Goal: Task Accomplishment & Management: Use online tool/utility

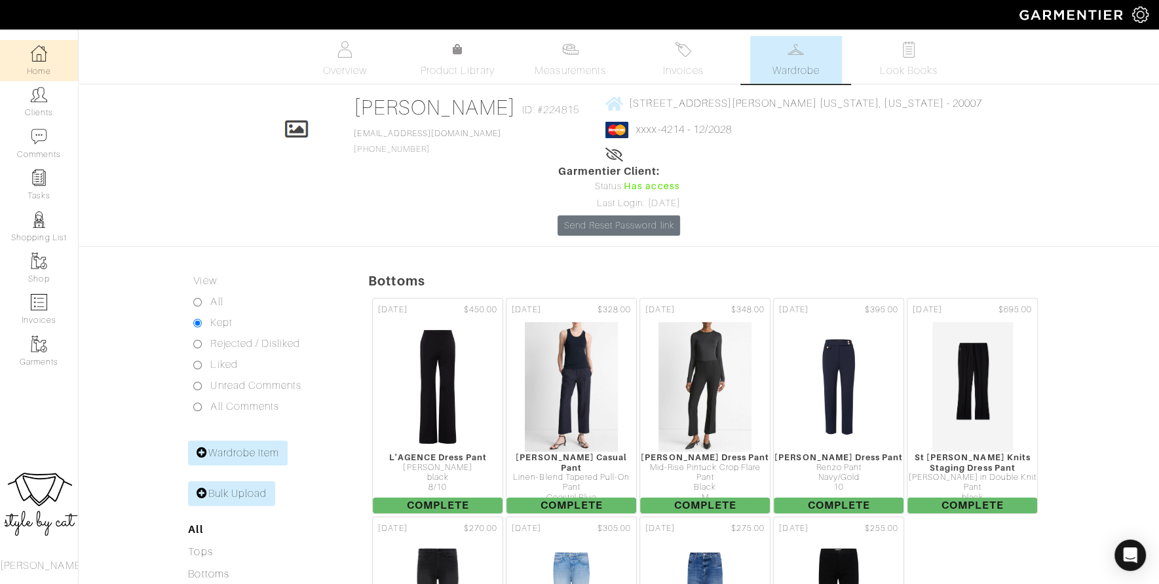
click at [37, 66] on link "Home" at bounding box center [39, 60] width 78 height 41
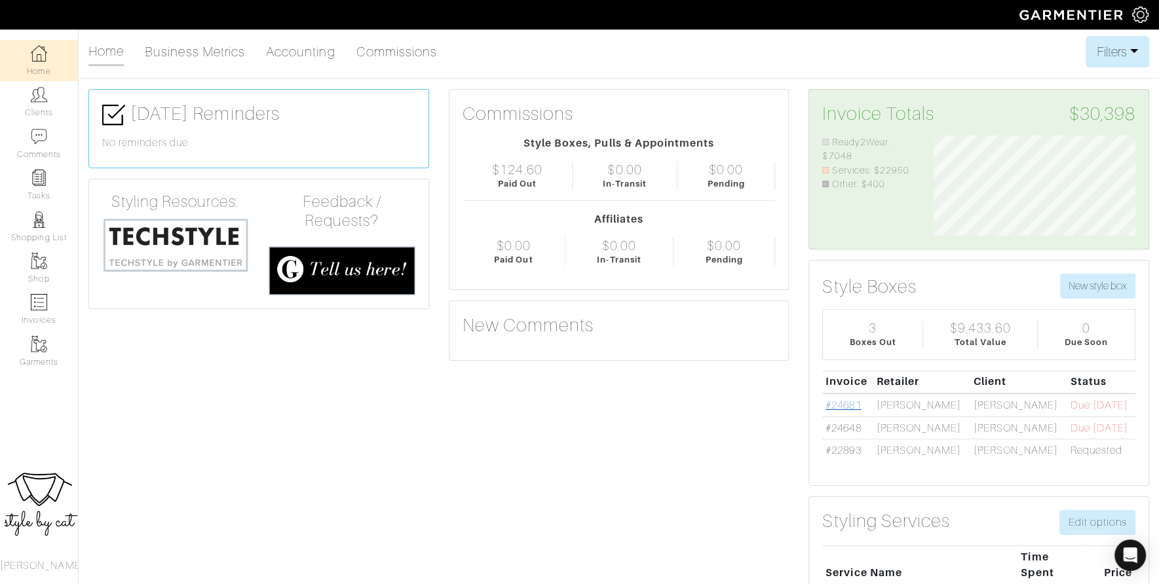
click at [845, 404] on link "#24681" at bounding box center [842, 406] width 35 height 12
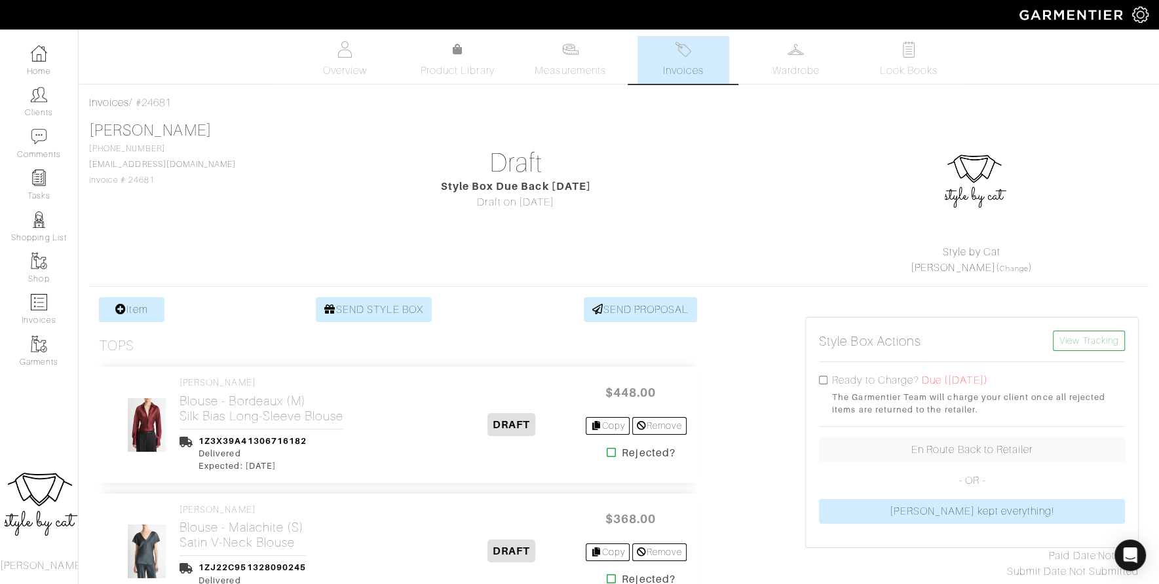
click at [691, 69] on span "Invoices" at bounding box center [683, 71] width 40 height 16
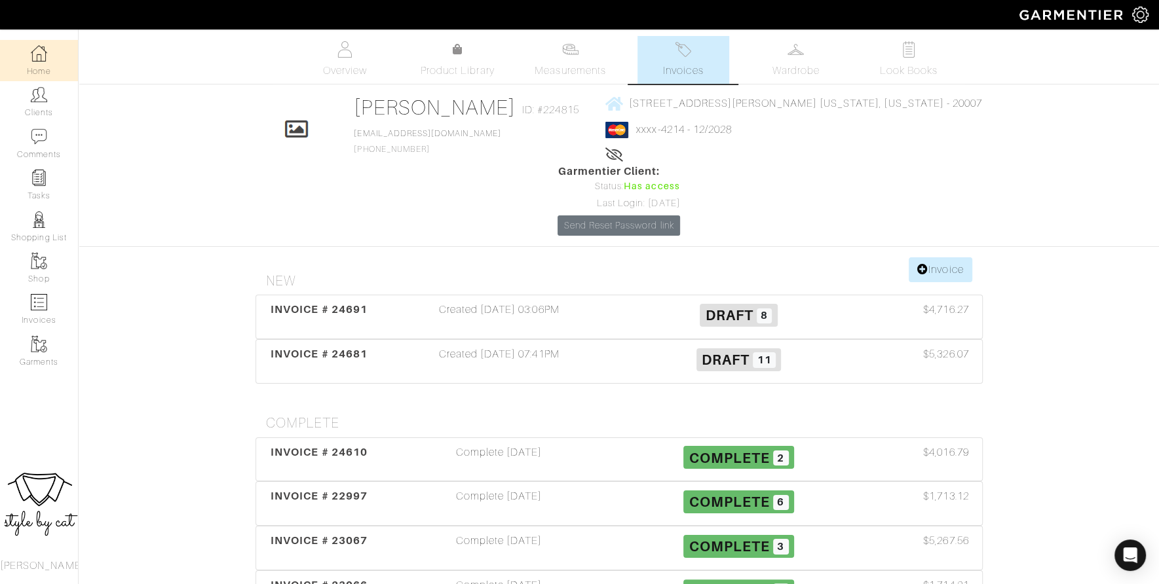
click at [45, 66] on link "Home" at bounding box center [39, 60] width 78 height 41
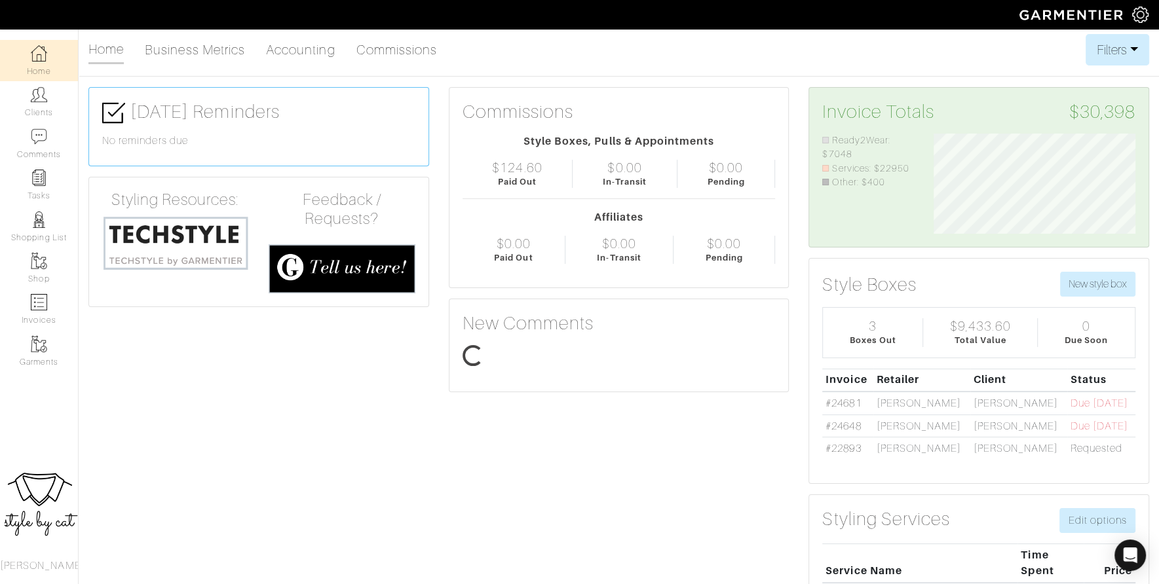
scroll to position [101, 221]
click at [837, 427] on link "#24648" at bounding box center [842, 427] width 35 height 12
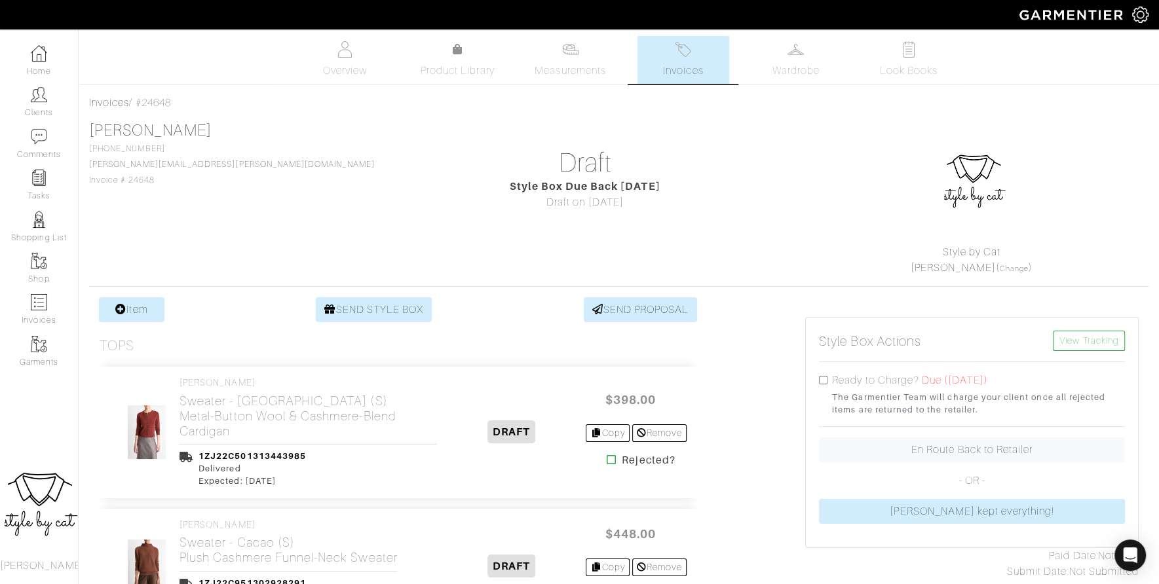
click at [664, 63] on span "Invoices" at bounding box center [683, 71] width 40 height 16
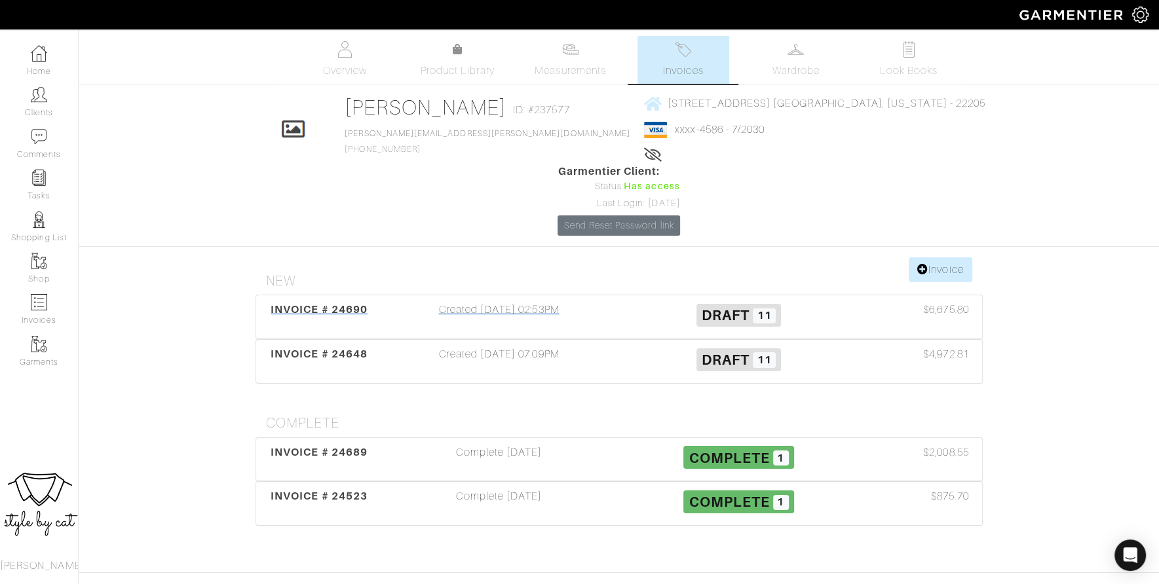
click at [316, 303] on span "INVOICE # 24690" at bounding box center [319, 309] width 97 height 12
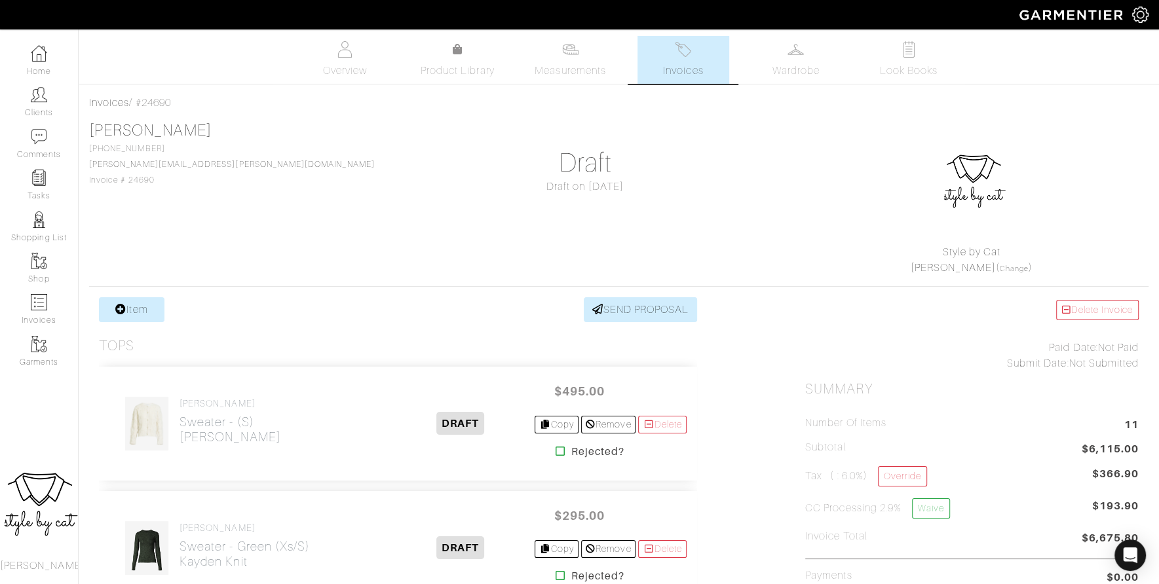
click at [694, 60] on link "Invoices" at bounding box center [683, 60] width 92 height 48
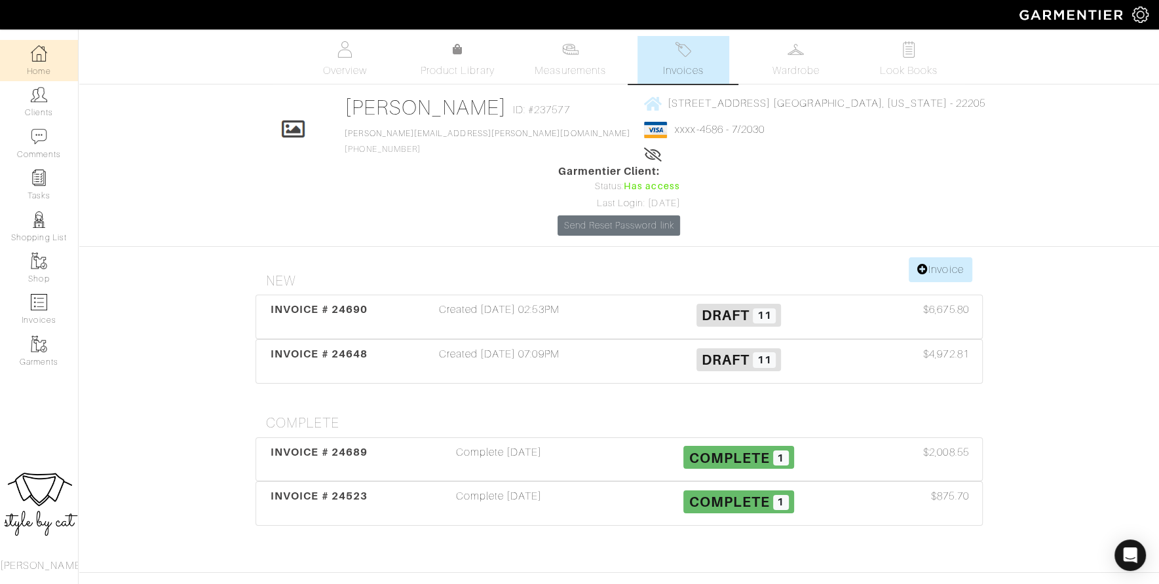
click at [30, 43] on link "Home" at bounding box center [39, 60] width 78 height 41
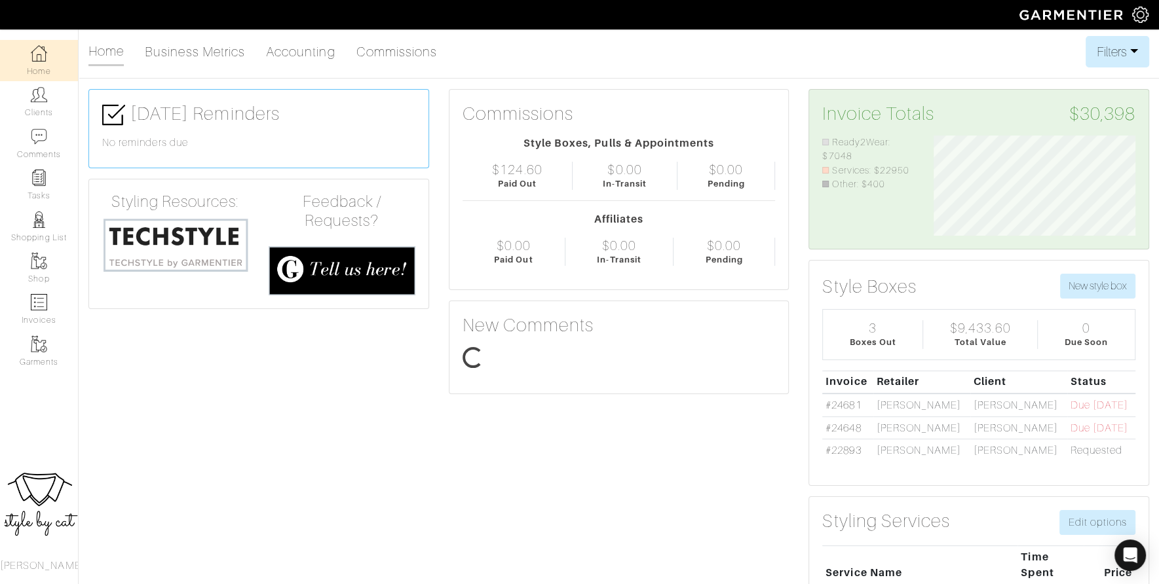
scroll to position [101, 221]
click at [44, 102] on img at bounding box center [39, 94] width 16 height 16
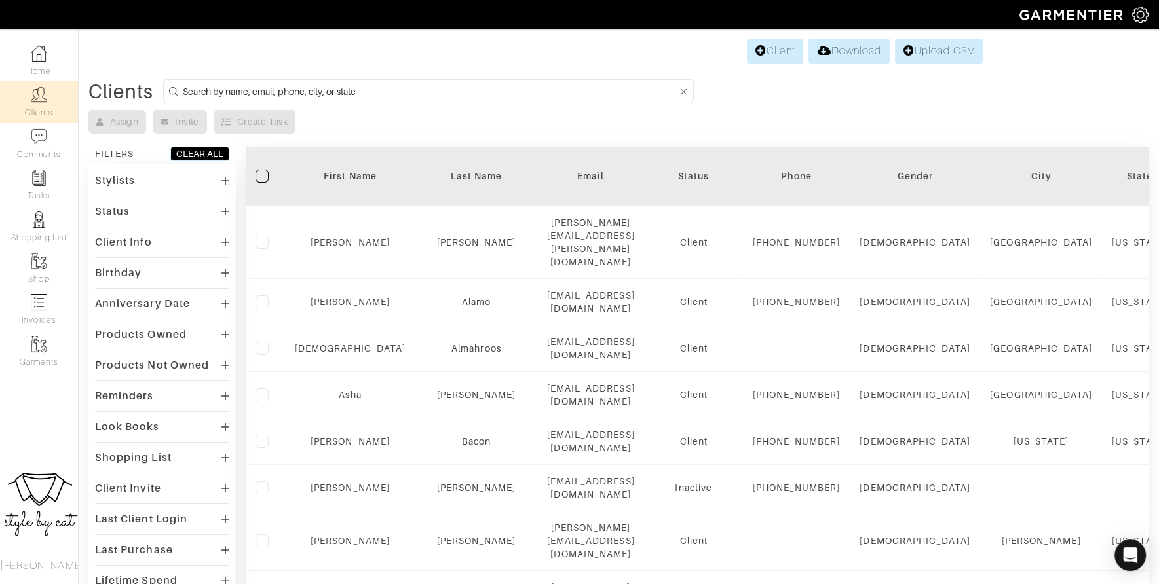
click at [463, 90] on input at bounding box center [430, 91] width 495 height 16
type input "kate"
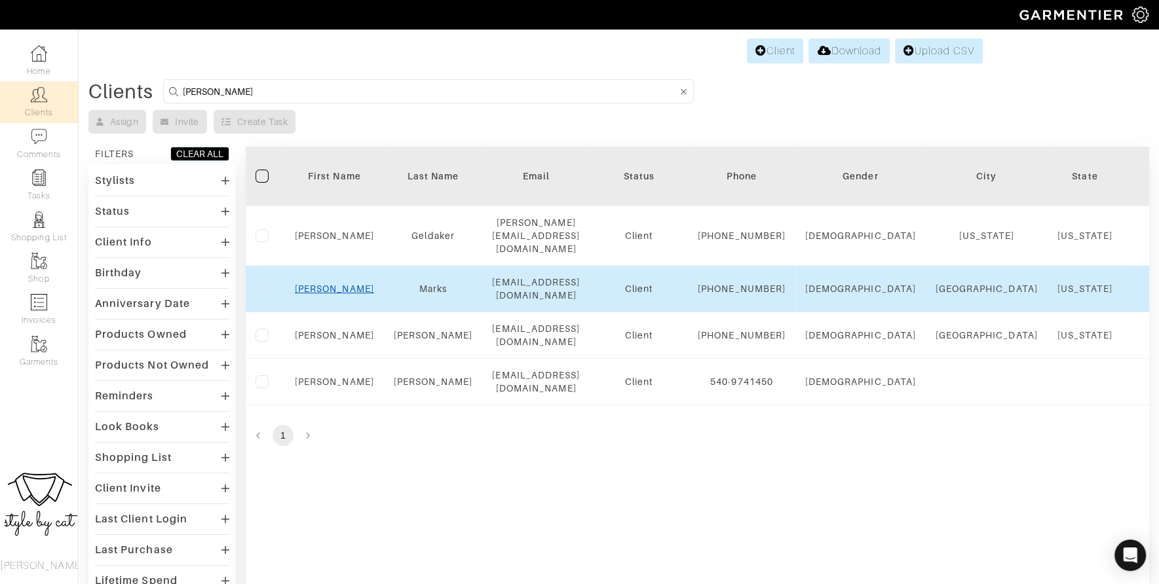
click at [333, 291] on link "Kate" at bounding box center [334, 289] width 79 height 10
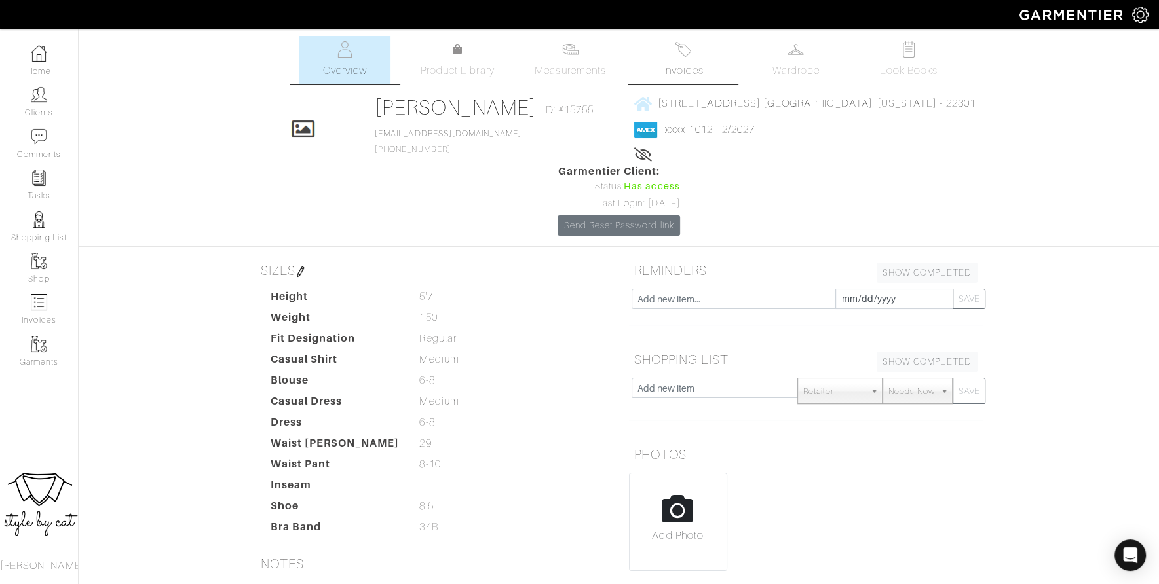
click at [709, 69] on link "Invoices" at bounding box center [683, 60] width 92 height 48
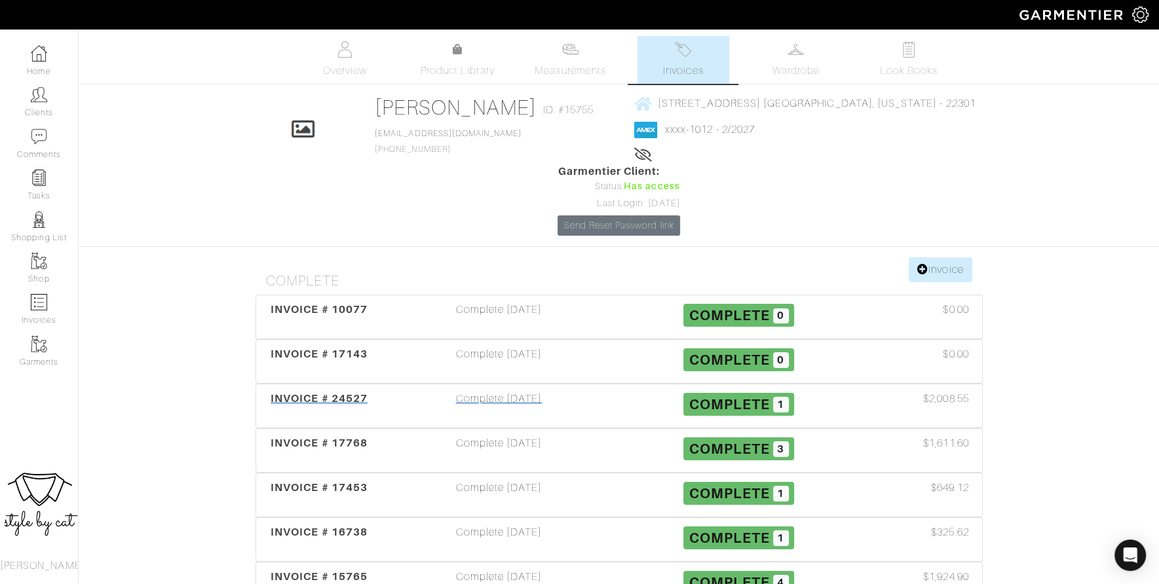
click at [305, 391] on div "INVOICE # 24527" at bounding box center [319, 406] width 120 height 30
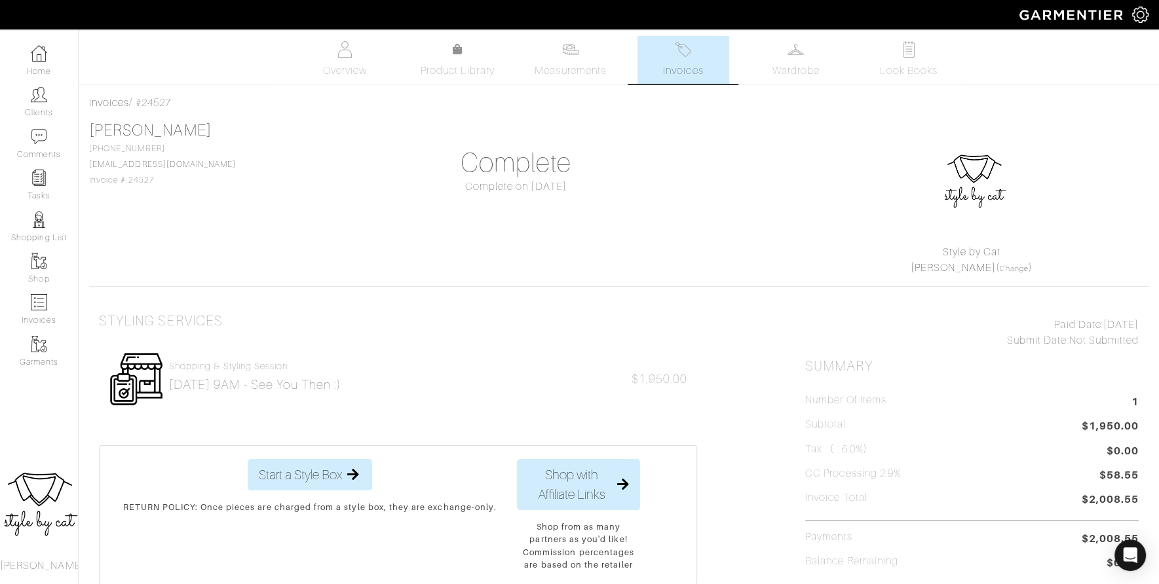
click at [719, 55] on link "Invoices" at bounding box center [683, 60] width 92 height 48
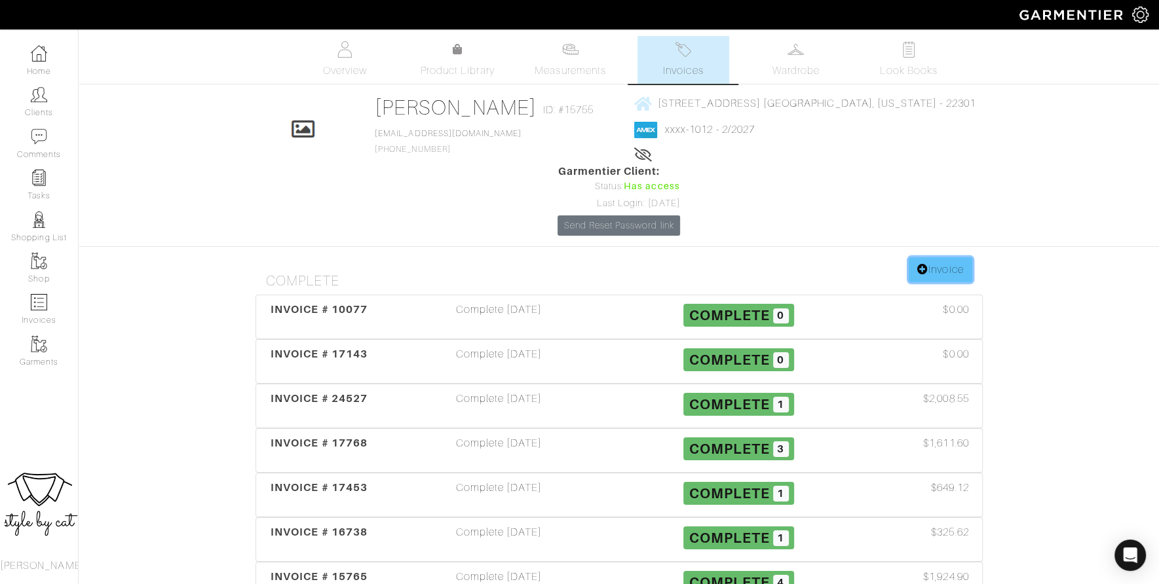
click at [926, 257] on link "Invoice" at bounding box center [940, 269] width 63 height 25
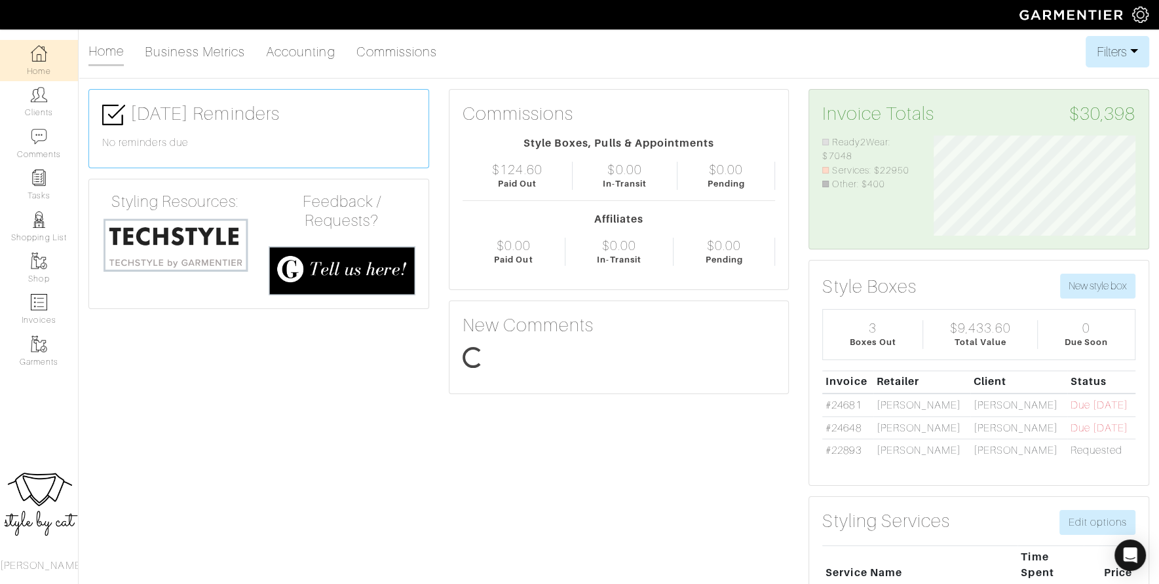
scroll to position [101, 221]
click at [52, 117] on link "Clients" at bounding box center [39, 101] width 78 height 41
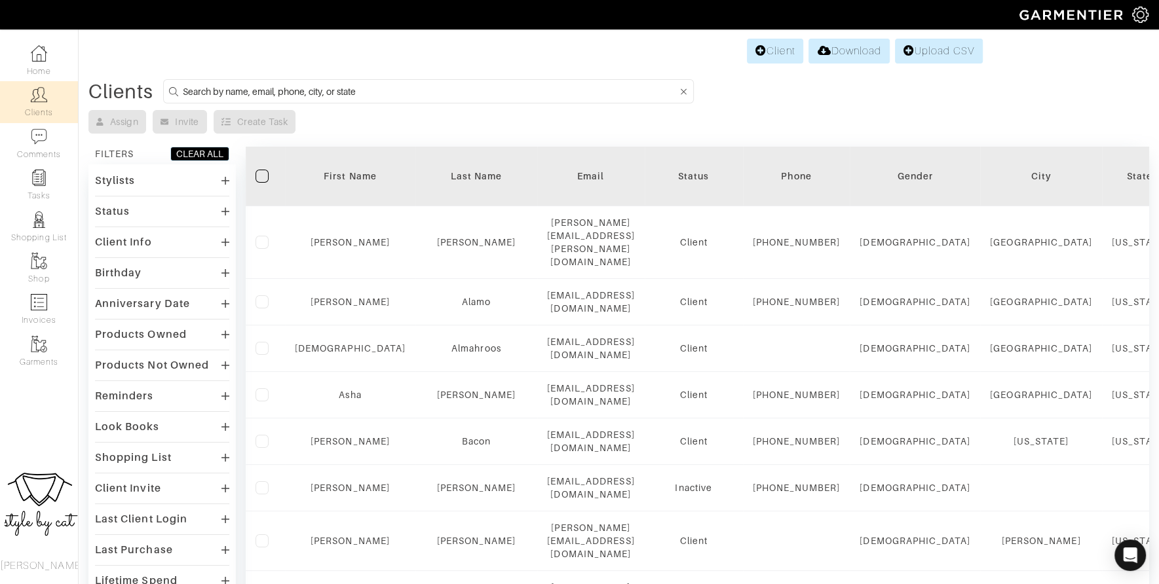
click at [280, 85] on input at bounding box center [430, 91] width 495 height 16
type input "kate"
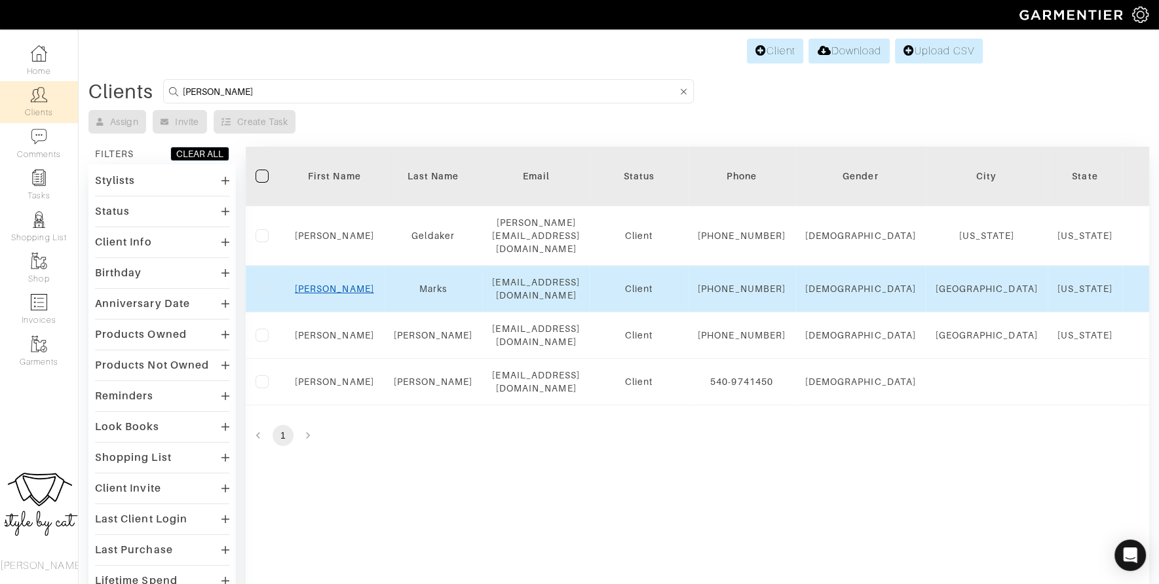
click at [328, 292] on link "Kate" at bounding box center [334, 289] width 79 height 10
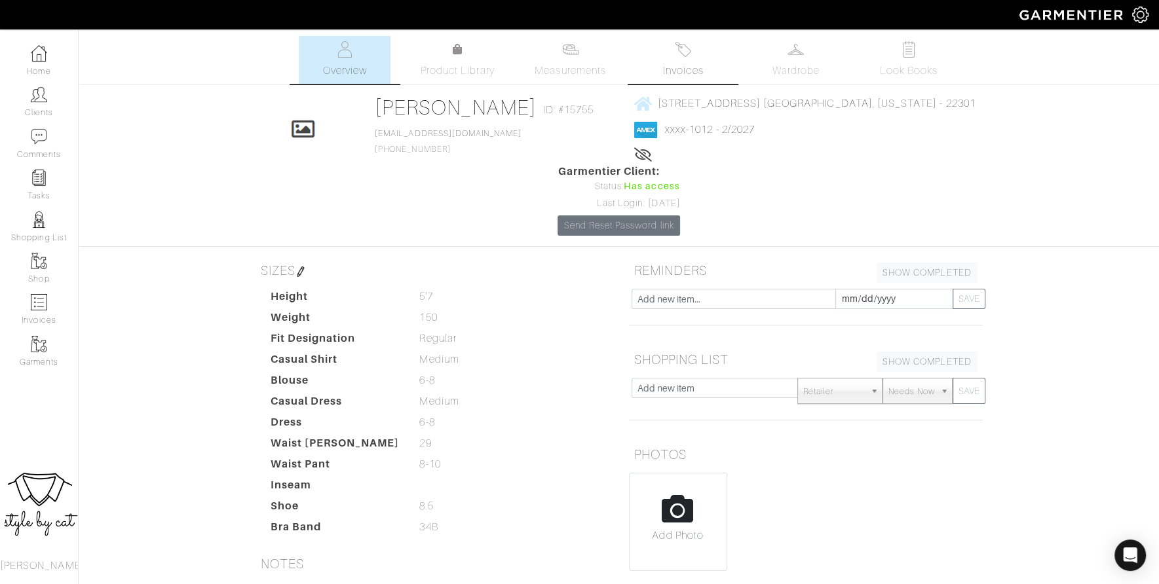
scroll to position [1, 0]
click at [681, 66] on span "Invoices" at bounding box center [683, 70] width 40 height 16
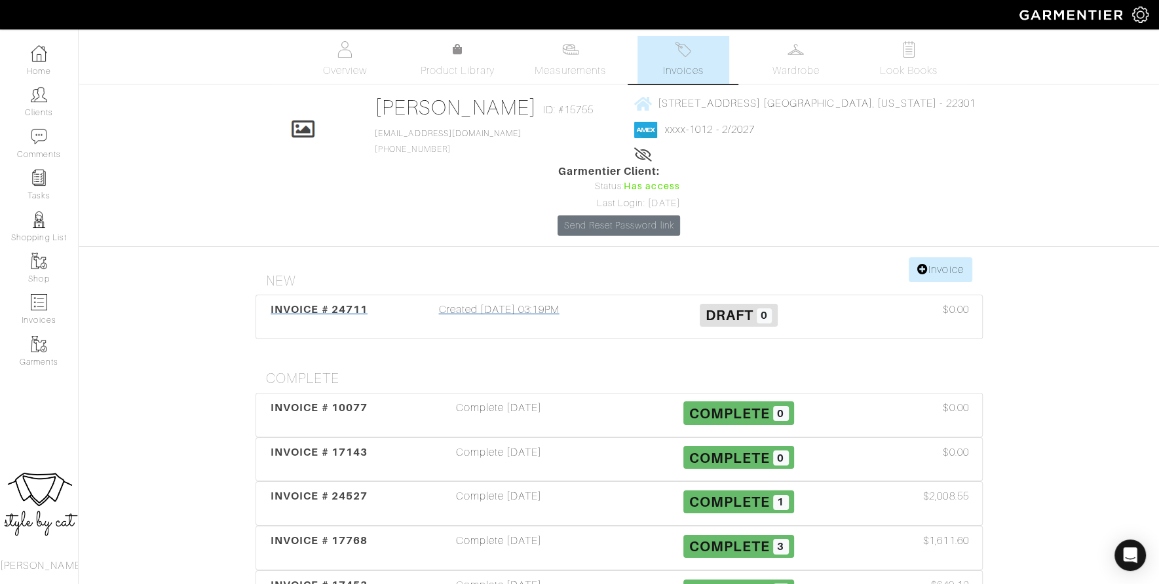
click at [316, 302] on div "INVOICE # 24711" at bounding box center [319, 317] width 120 height 30
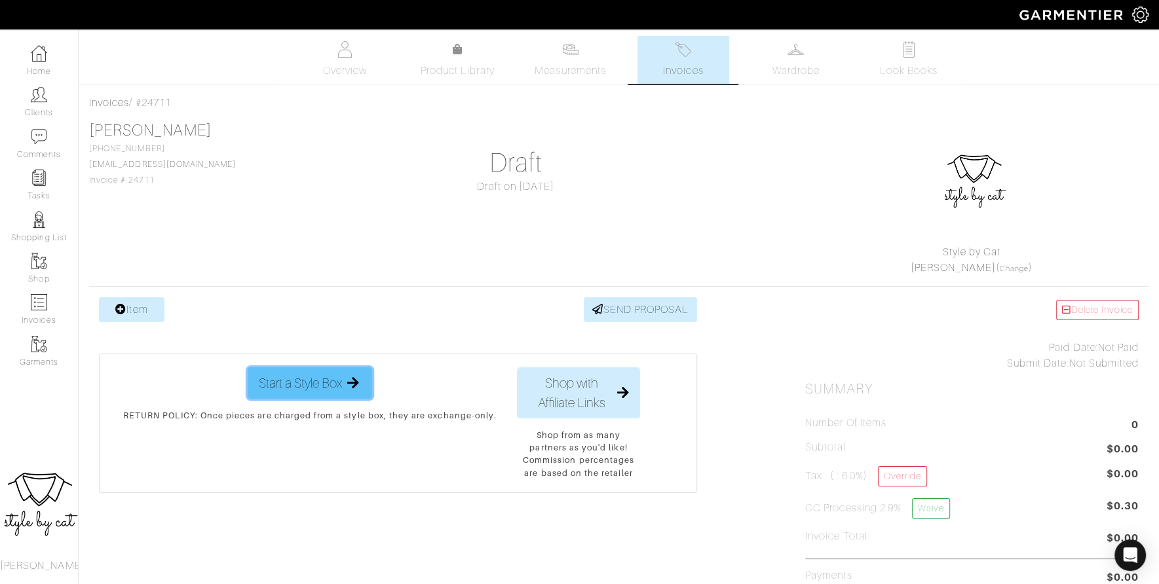
click at [313, 375] on span "Start a Style Box" at bounding box center [300, 383] width 83 height 20
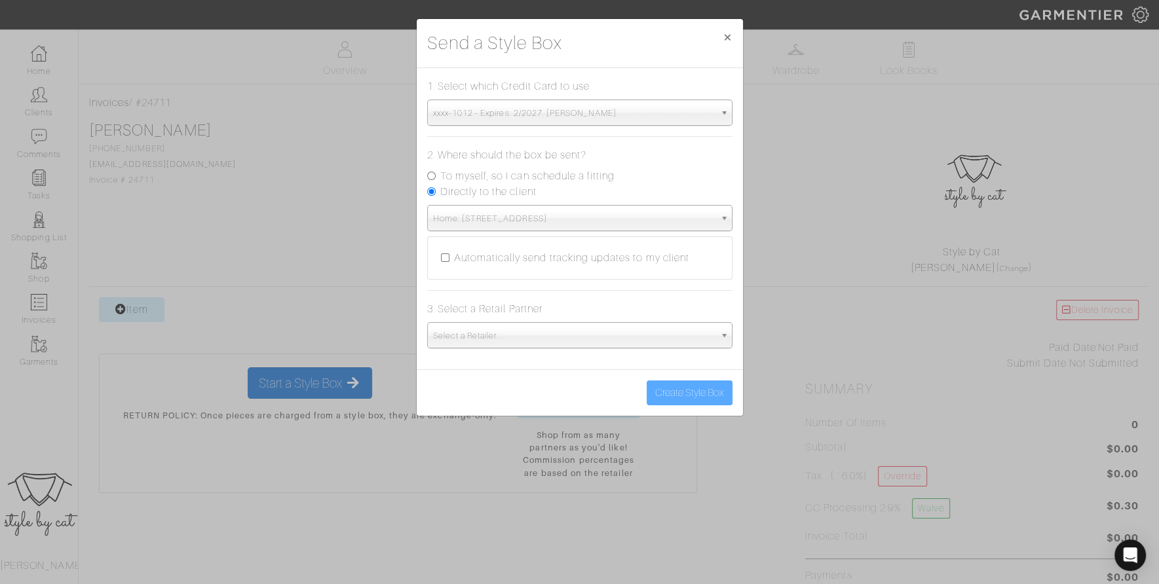
click at [593, 180] on label "To myself, so I can schedule a fitting" at bounding box center [527, 176] width 175 height 16
click at [436, 180] on input "To myself, so I can schedule a fitting" at bounding box center [431, 176] width 9 height 9
radio input "true"
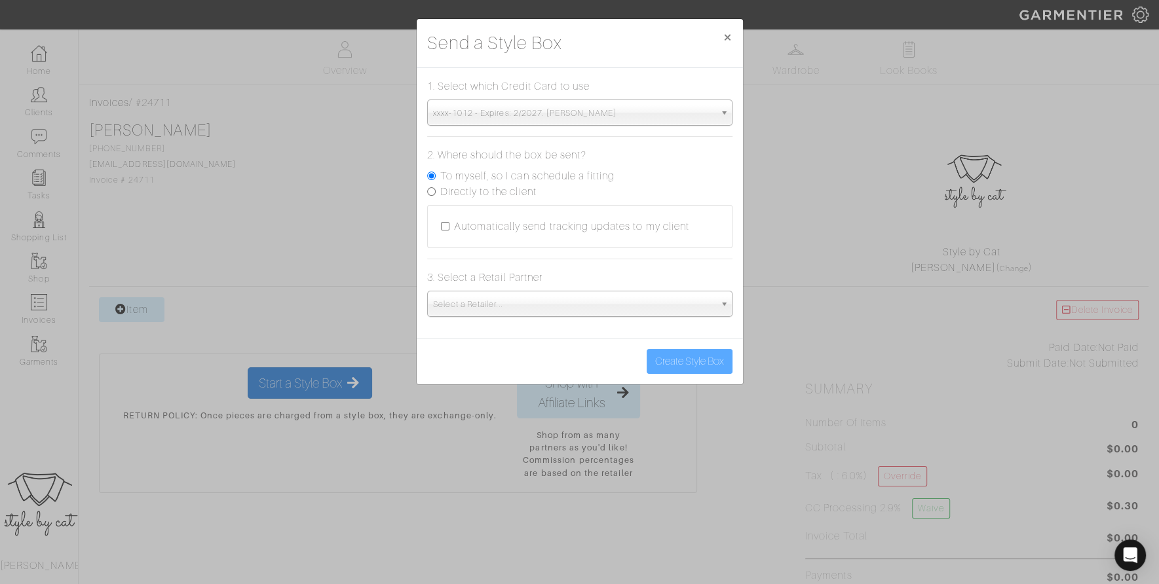
click at [508, 300] on span "Select a Retailer..." at bounding box center [574, 305] width 282 height 26
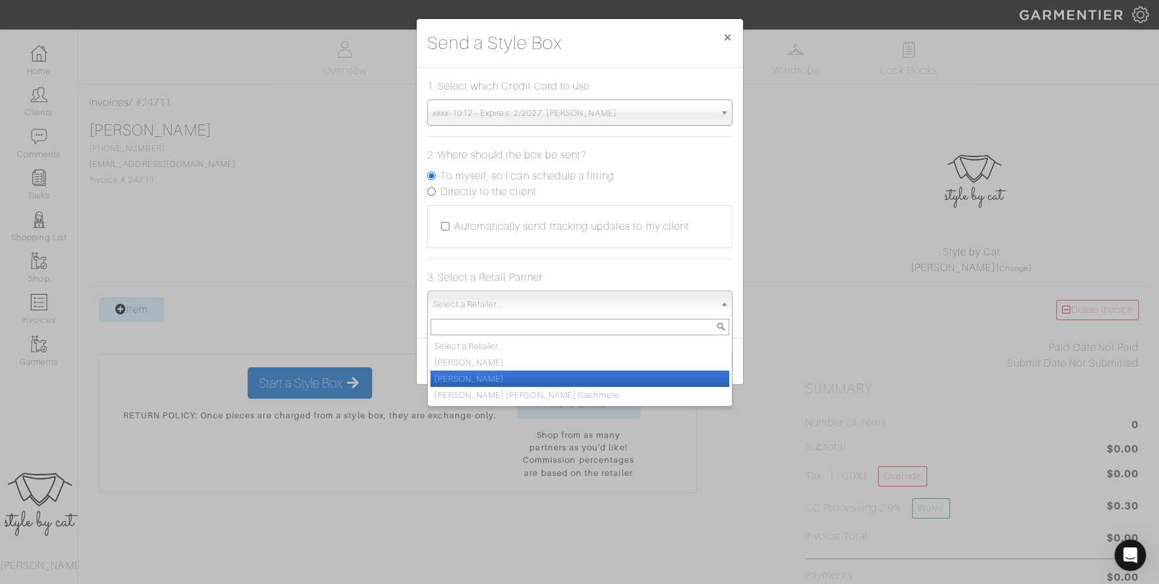
scroll to position [98, 0]
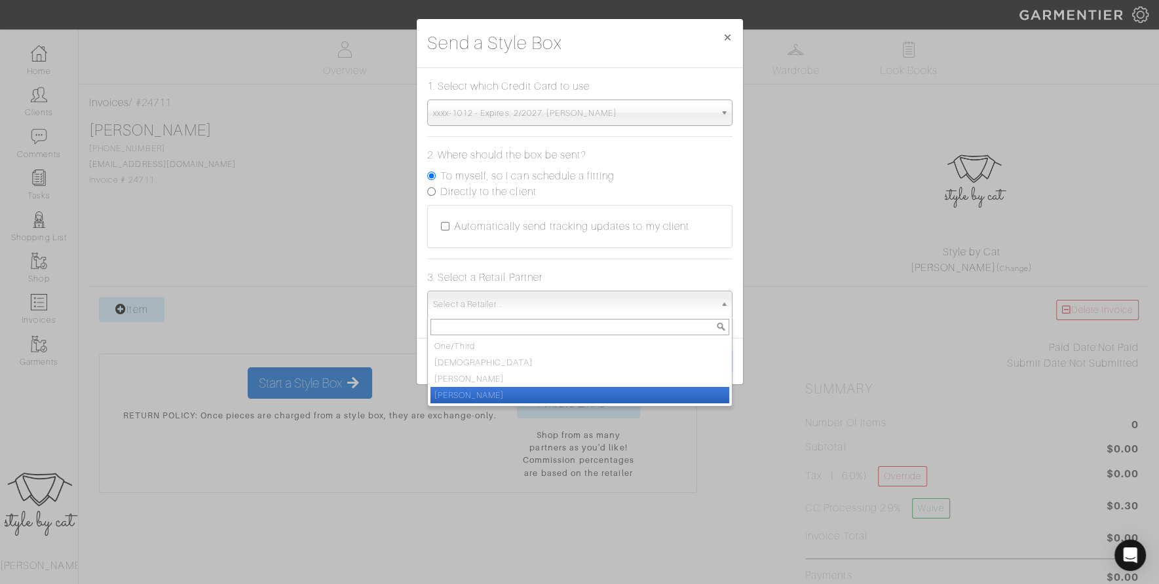
click at [502, 394] on li "[PERSON_NAME]" at bounding box center [579, 395] width 299 height 16
select select "19"
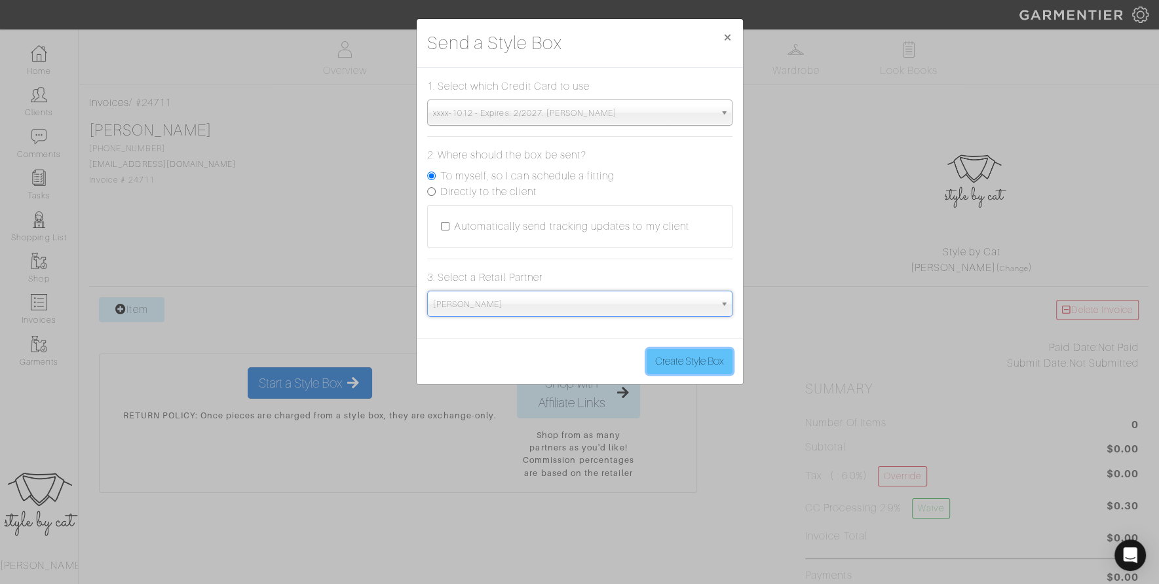
click at [706, 356] on button "Create Style Box" at bounding box center [690, 361] width 86 height 25
click at [692, 367] on button "Create Style Box" at bounding box center [690, 361] width 86 height 25
click at [683, 370] on button "Create Style Box" at bounding box center [690, 361] width 86 height 25
click at [730, 40] on span "×" at bounding box center [728, 37] width 10 height 18
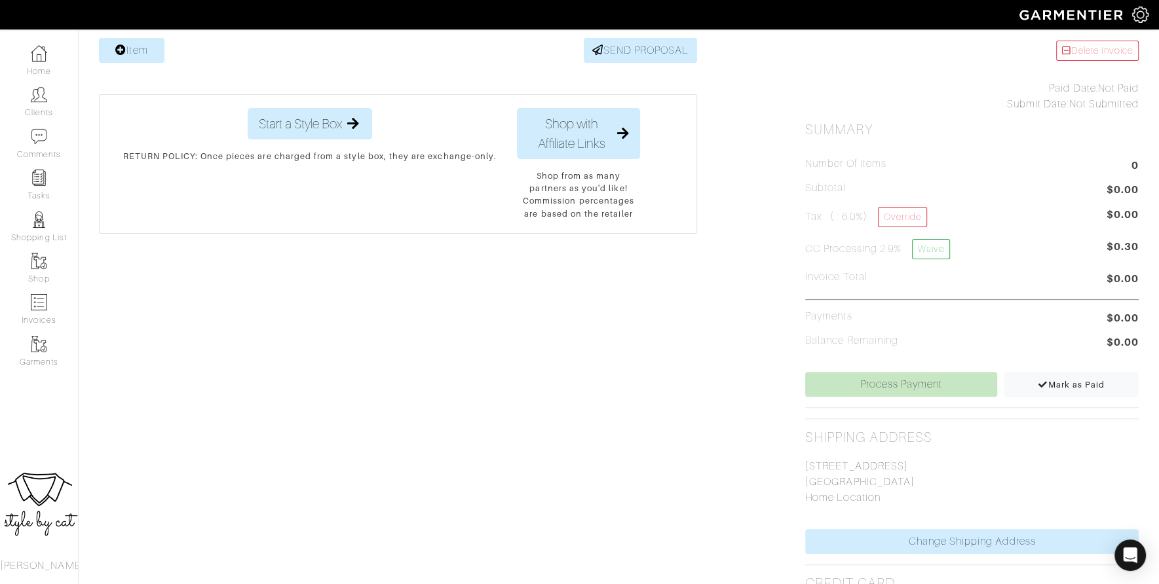
scroll to position [0, 0]
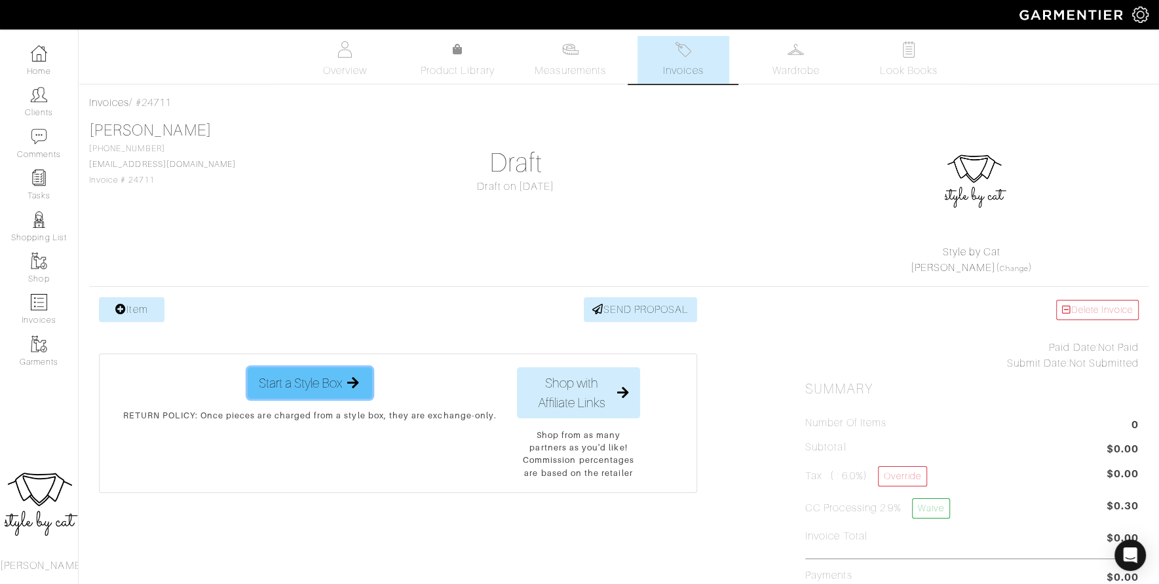
click at [333, 396] on button "Start a Style Box" at bounding box center [310, 383] width 124 height 31
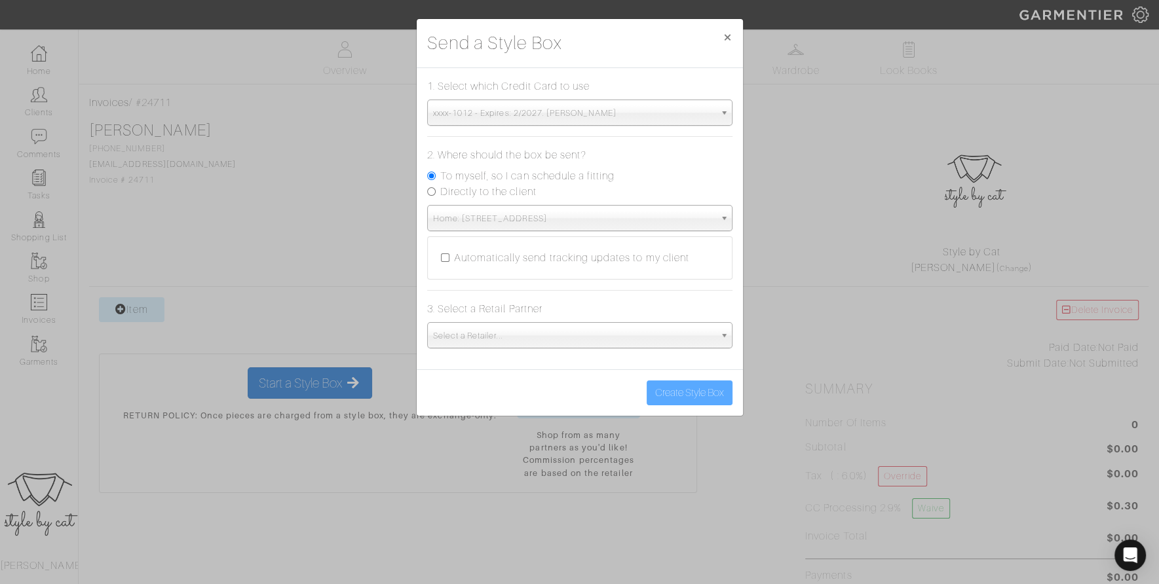
click at [578, 180] on label "To myself, so I can schedule a fitting" at bounding box center [527, 176] width 175 height 16
click at [436, 180] on input "To myself, so I can schedule a fitting" at bounding box center [431, 176] width 9 height 9
radio input "true"
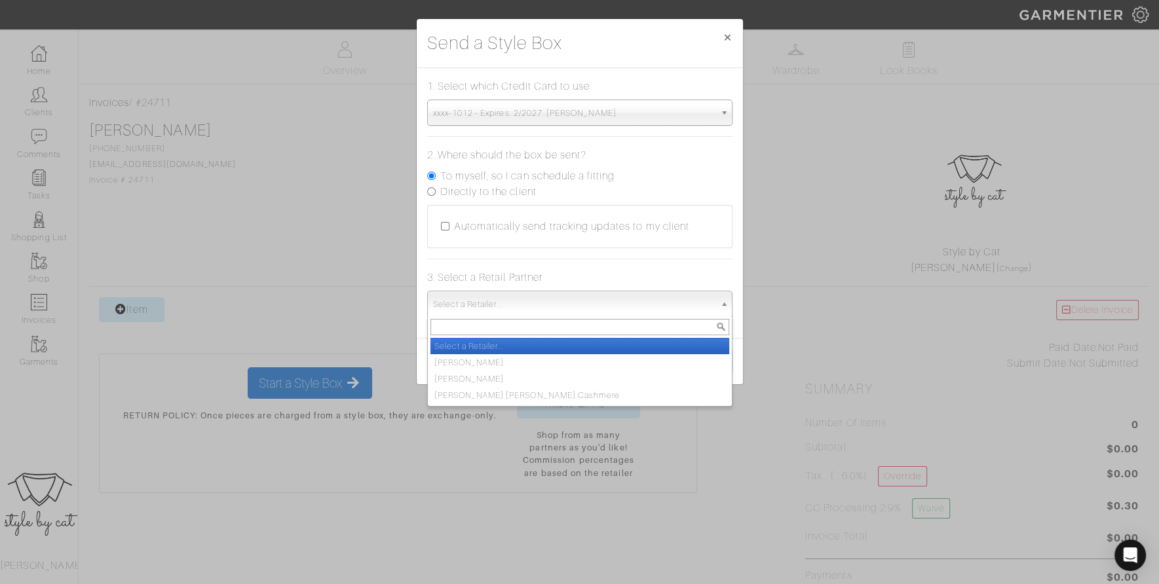
click at [571, 294] on span "Select a Retailer..." at bounding box center [574, 305] width 282 height 26
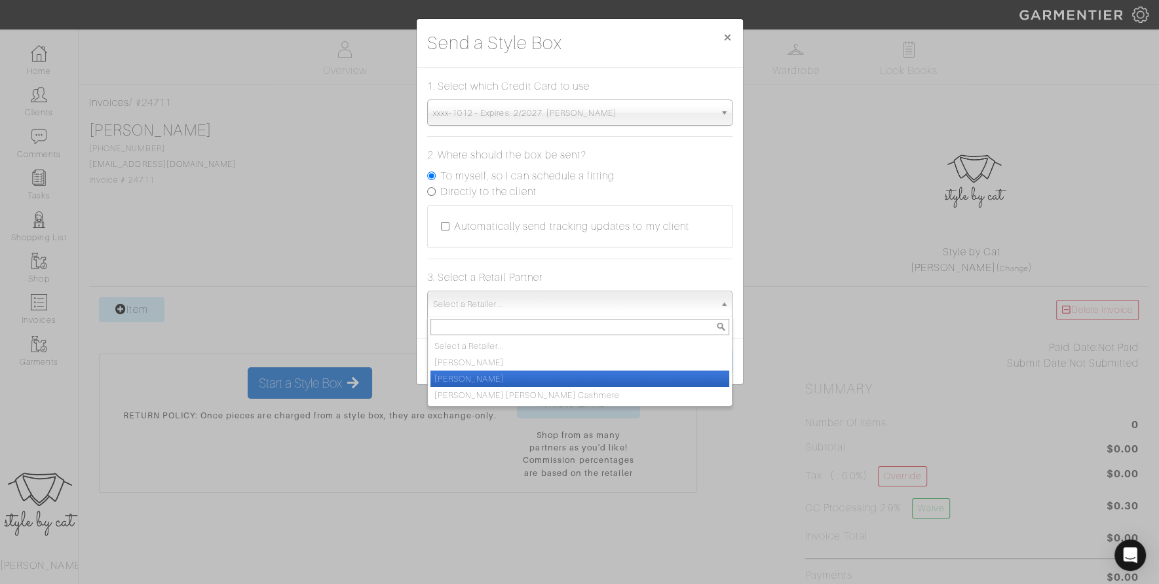
scroll to position [98, 0]
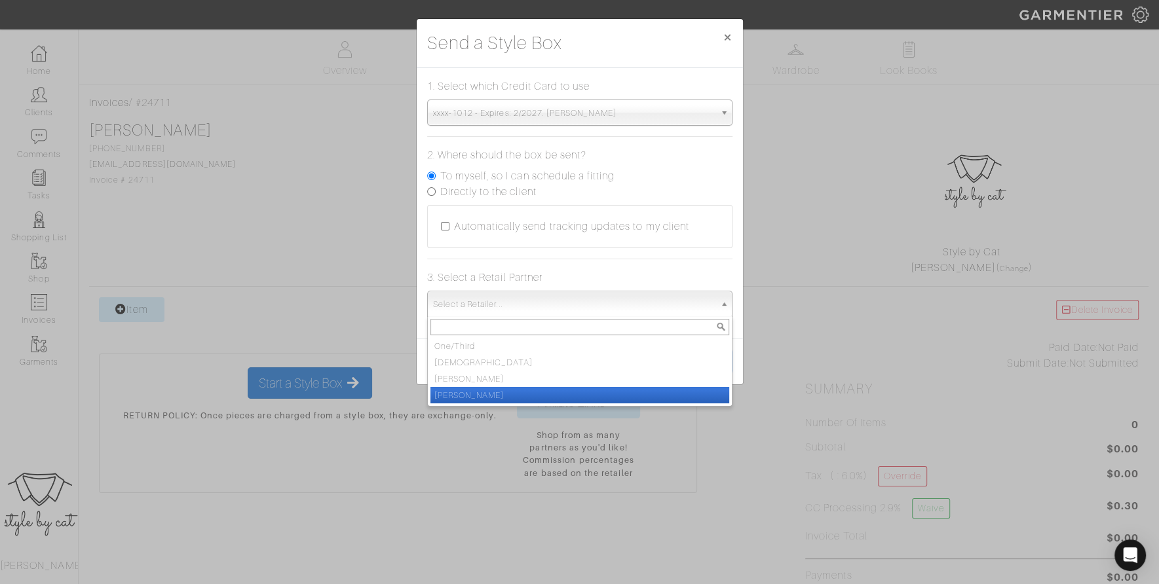
click at [569, 394] on li "[PERSON_NAME]" at bounding box center [579, 395] width 299 height 16
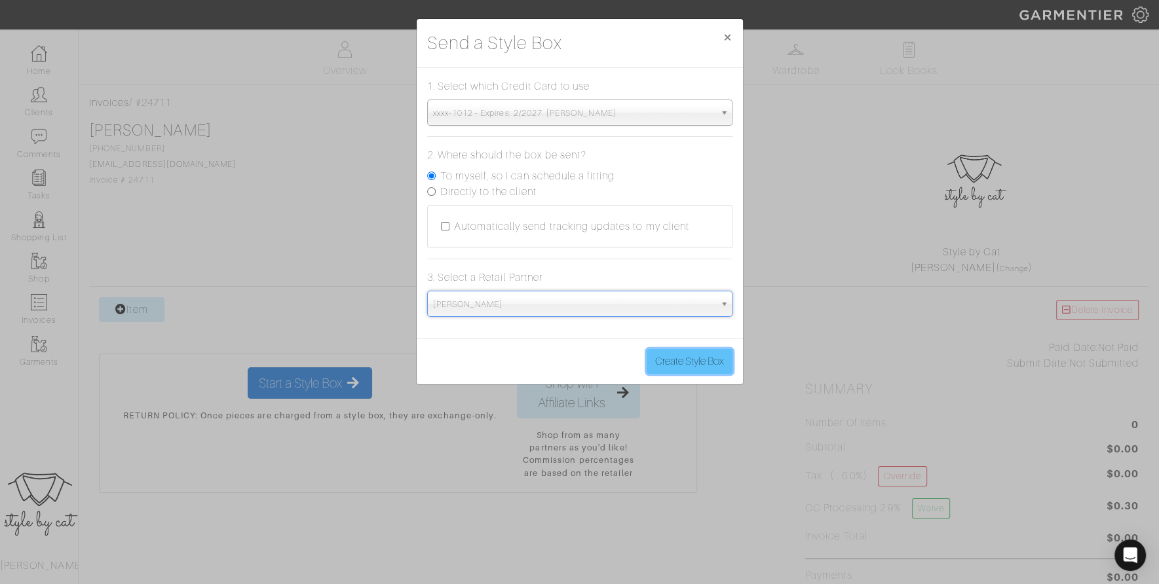
click at [709, 357] on button "Create Style Box" at bounding box center [690, 361] width 86 height 25
click at [707, 366] on button "Create Style Box" at bounding box center [690, 361] width 86 height 25
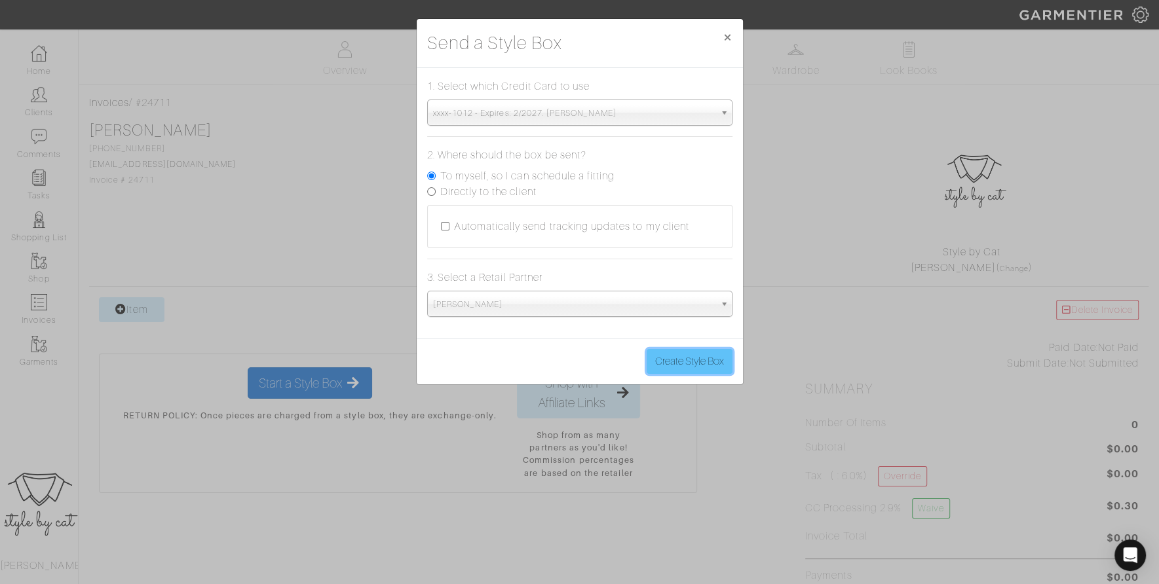
click at [700, 357] on button "Create Style Box" at bounding box center [690, 361] width 86 height 25
type button "true"
